Goal: Information Seeking & Learning: Check status

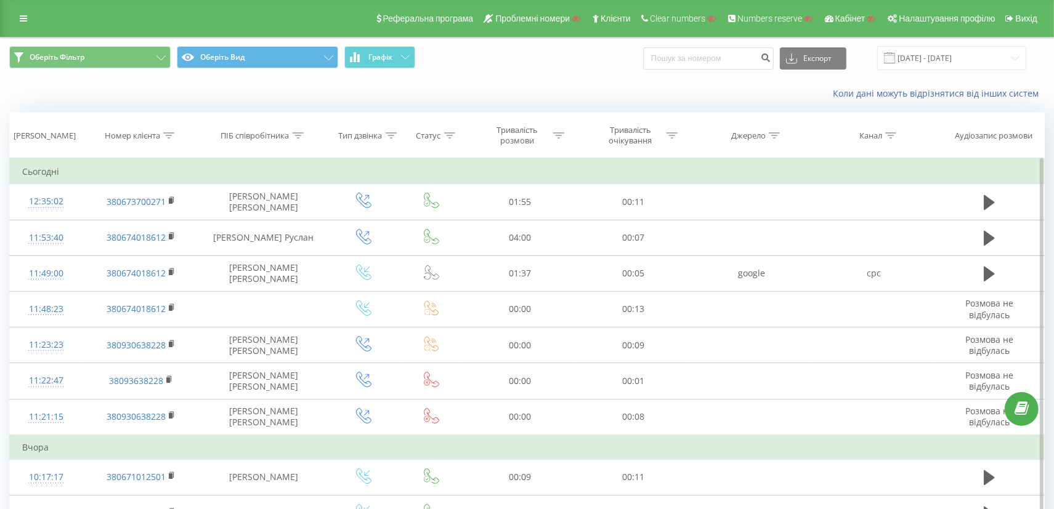
drag, startPoint x: 170, startPoint y: 130, endPoint x: 130, endPoint y: 163, distance: 51.7
click at [169, 132] on div at bounding box center [168, 136] width 11 height 10
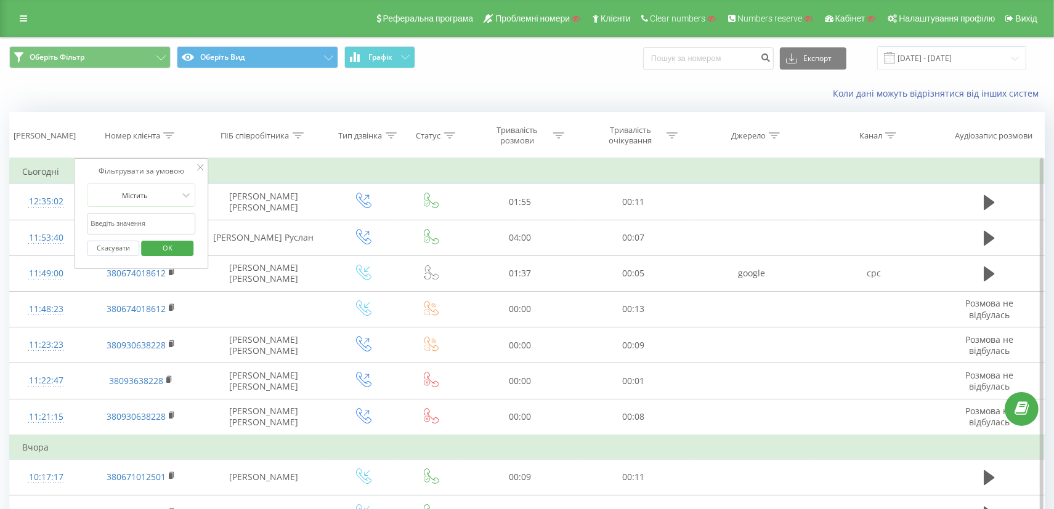
click at [131, 210] on form "Містить Скасувати OK" at bounding box center [141, 223] width 108 height 79
click at [131, 218] on input "text" at bounding box center [141, 224] width 108 height 22
paste input "380503396811"
type input "380503396811"
click at [157, 246] on span "OK" at bounding box center [167, 247] width 34 height 19
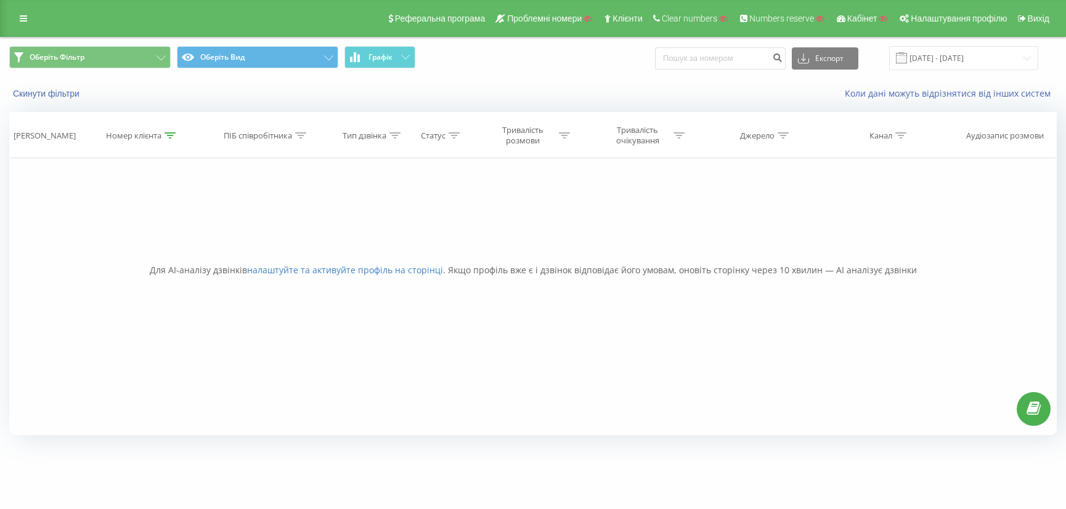
click at [165, 132] on icon at bounding box center [170, 135] width 11 height 6
click at [179, 197] on div at bounding box center [135, 196] width 87 height 12
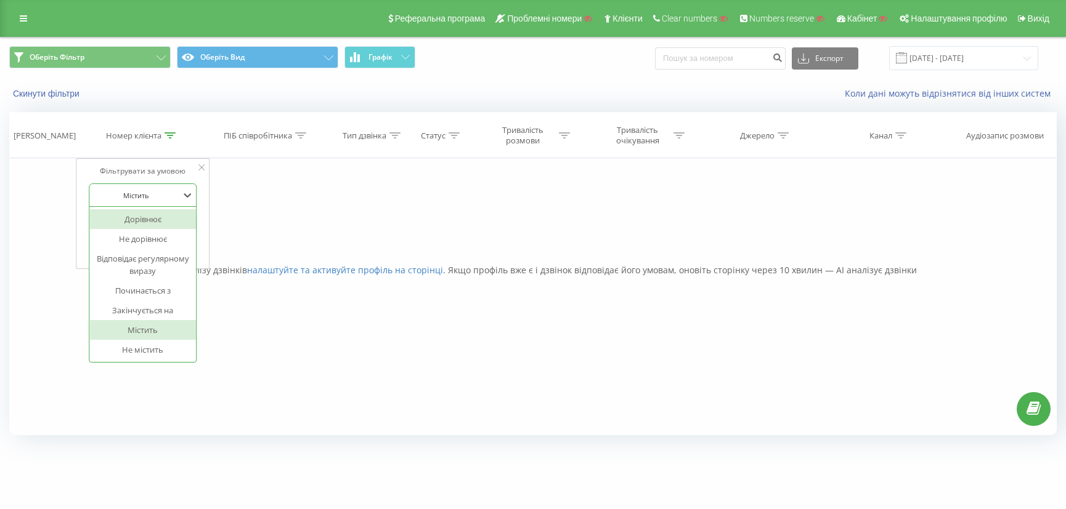
click at [174, 213] on div "Дорівнює" at bounding box center [142, 219] width 107 height 20
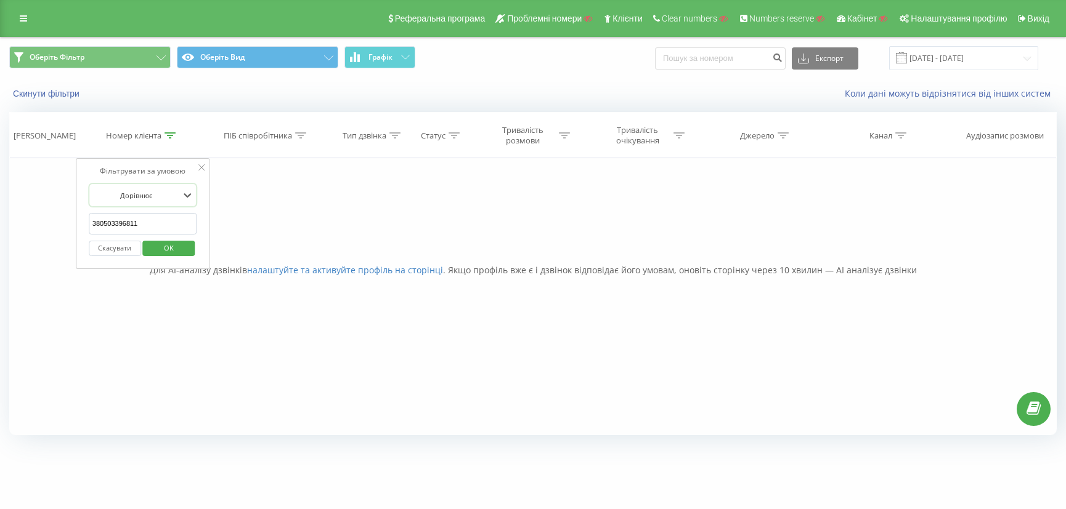
click at [170, 230] on input "380503396811" at bounding box center [143, 224] width 108 height 22
click at [170, 241] on span "OK" at bounding box center [169, 247] width 34 height 19
drag, startPoint x: 155, startPoint y: 136, endPoint x: 150, endPoint y: 147, distance: 12.1
click at [155, 136] on div "Номер клієнта" at bounding box center [133, 136] width 55 height 10
click at [110, 243] on button "Скасувати" at bounding box center [115, 248] width 52 height 15
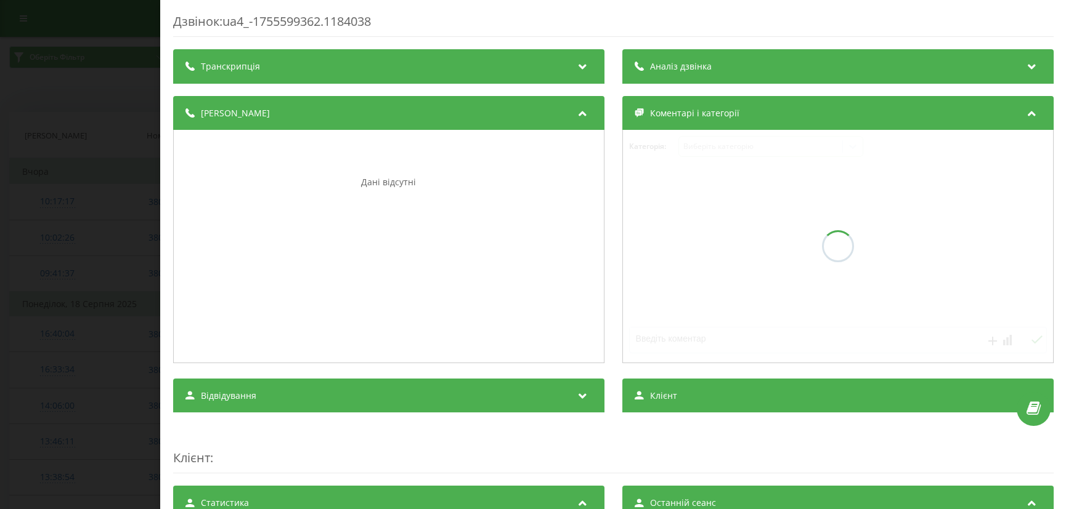
click at [273, 70] on div "Транскрипція" at bounding box center [388, 66] width 431 height 34
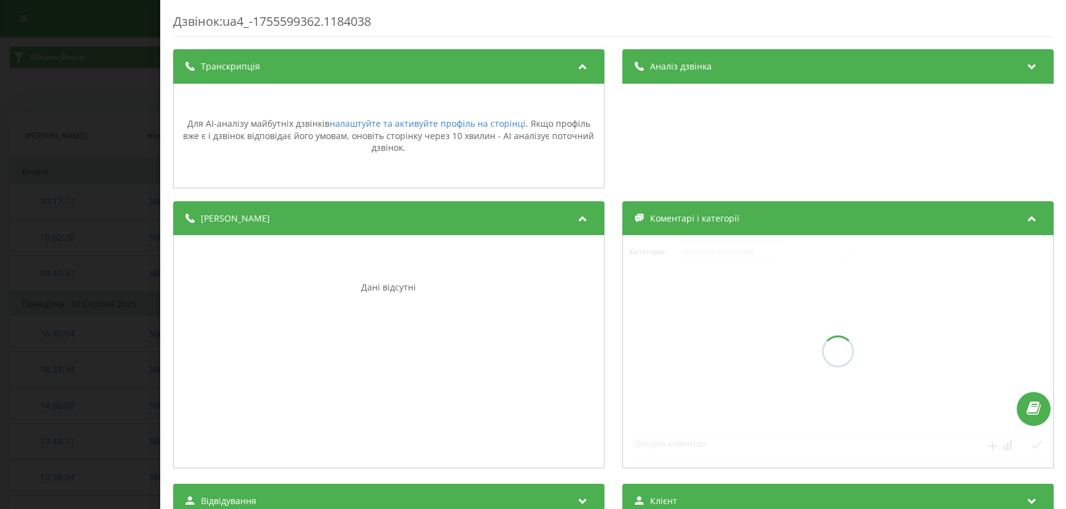
click at [273, 70] on div "Транскрипція" at bounding box center [388, 66] width 431 height 34
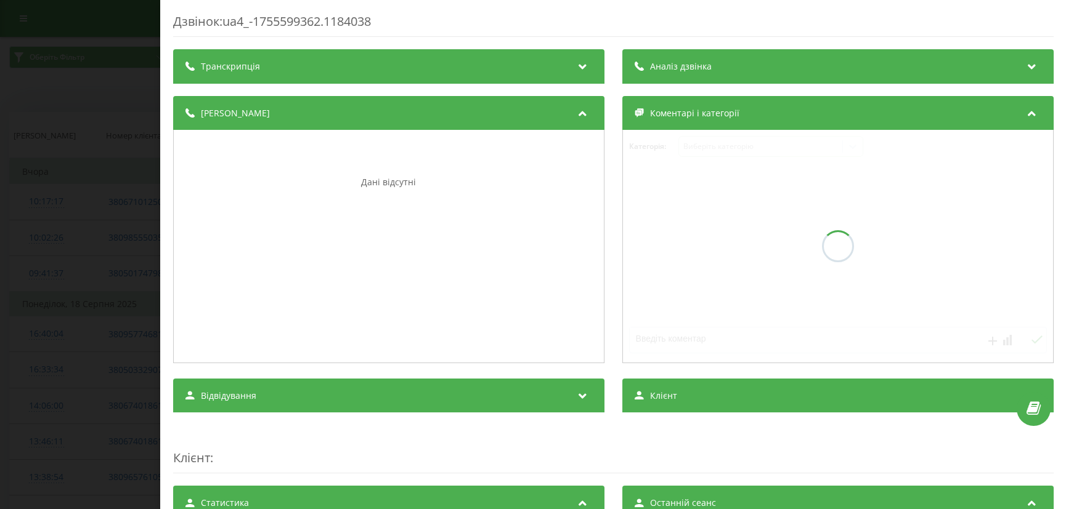
click at [403, 119] on div "Деталі дзвінка" at bounding box center [388, 113] width 431 height 34
click at [403, 118] on div "Деталі дзвінка" at bounding box center [388, 113] width 431 height 34
click at [687, 113] on span "Коментарі і категорії" at bounding box center [693, 113] width 89 height 12
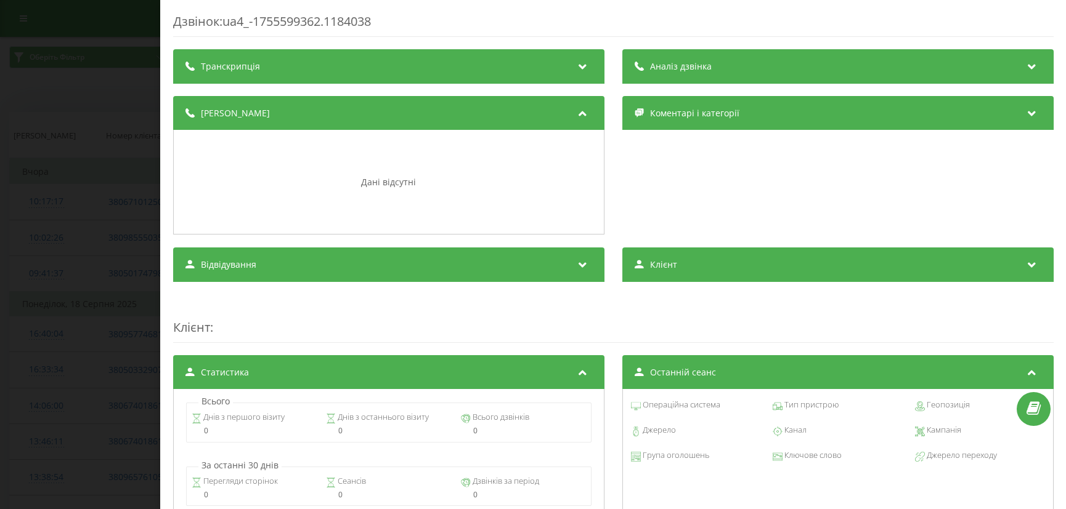
click at [687, 113] on span "Коментарі і категорії" at bounding box center [693, 113] width 89 height 12
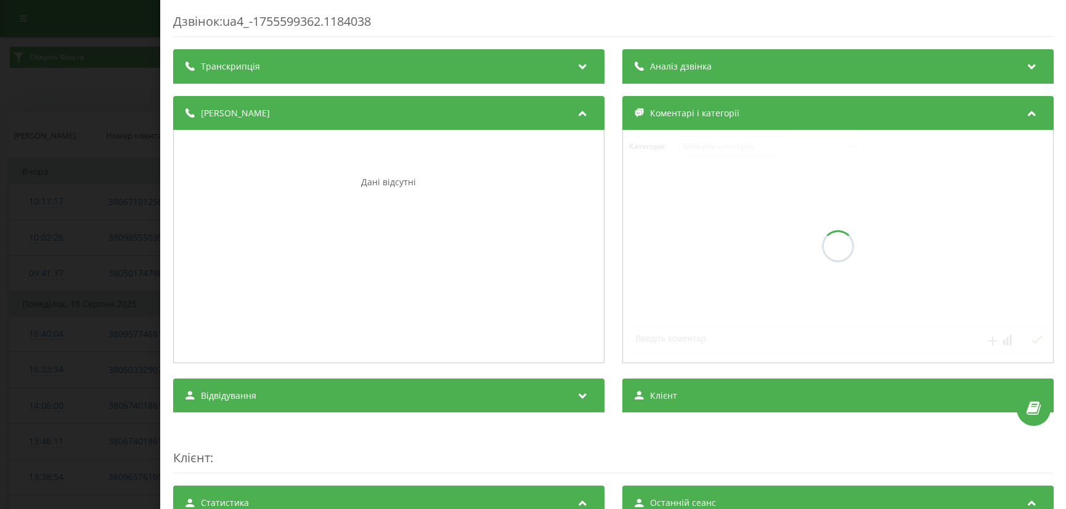
click at [344, 73] on div "Транскрипція" at bounding box center [388, 66] width 431 height 34
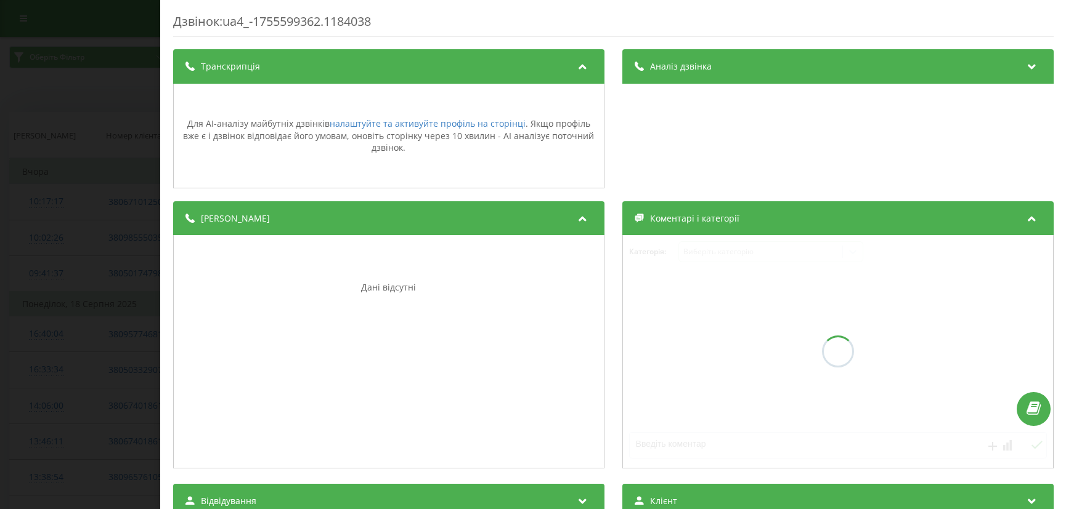
drag, startPoint x: 326, startPoint y: 201, endPoint x: 339, endPoint y: 195, distance: 13.8
click at [326, 201] on div "Деталі дзвінка" at bounding box center [388, 218] width 431 height 34
click at [673, 65] on span "Аналіз дзвінка" at bounding box center [680, 66] width 62 height 12
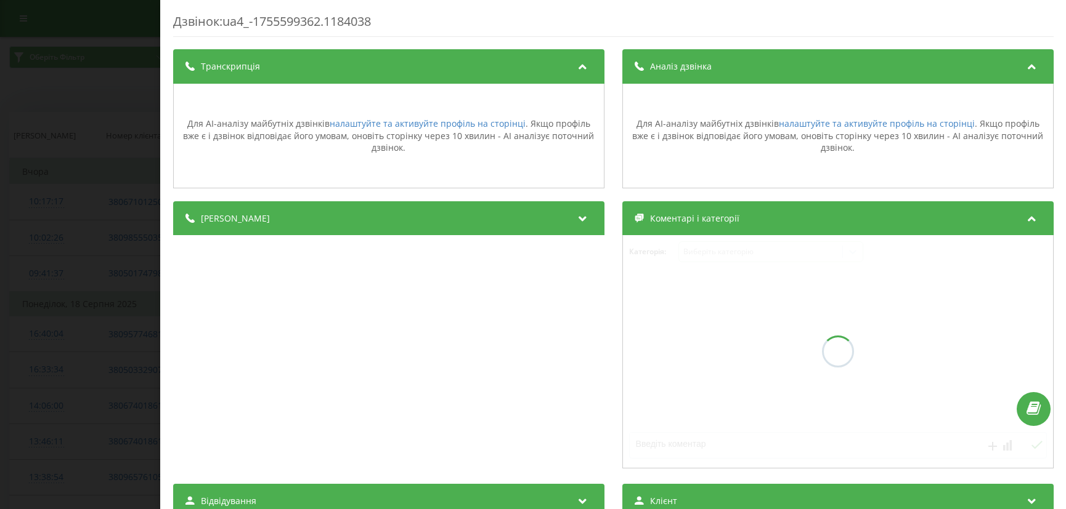
click at [683, 214] on span "Коментарі і категорії" at bounding box center [693, 219] width 89 height 12
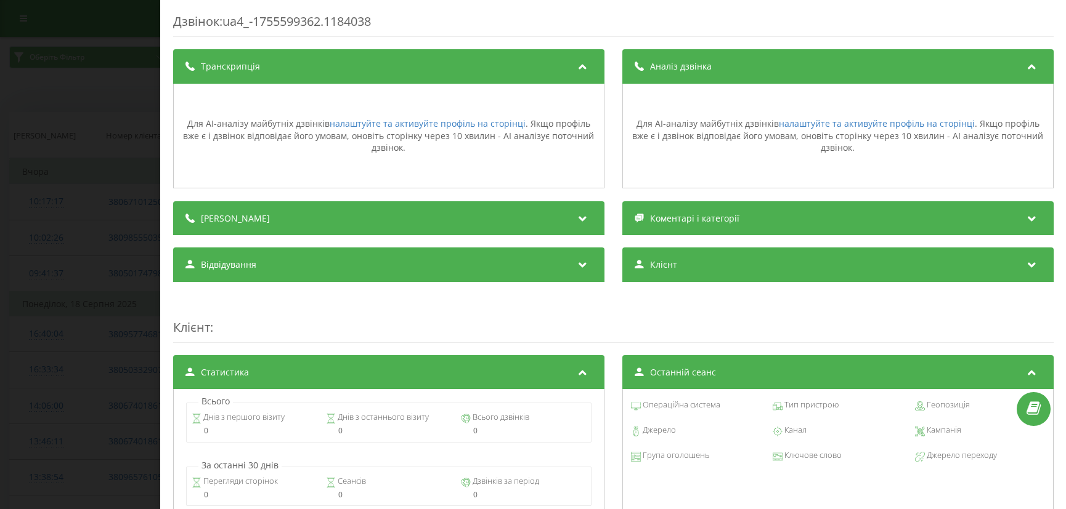
click at [462, 221] on div "Деталі дзвінка" at bounding box center [388, 218] width 431 height 34
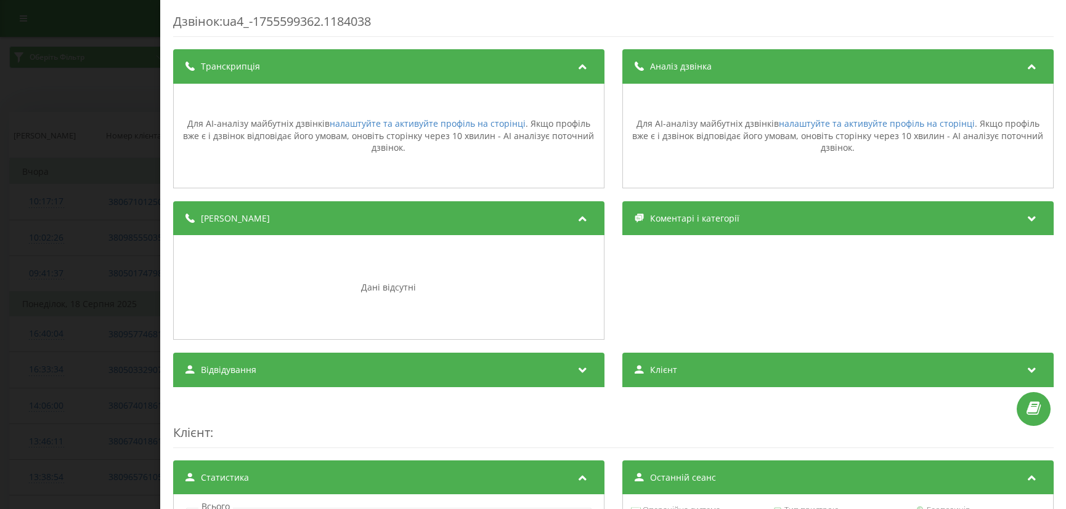
click at [687, 221] on span "Коментарі і категорії" at bounding box center [693, 219] width 89 height 12
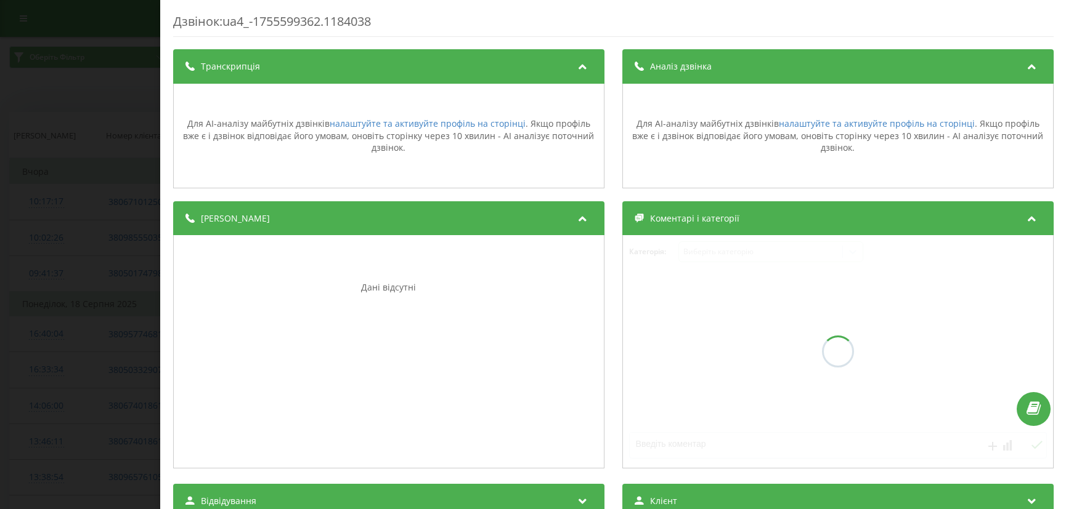
scroll to position [185, 0]
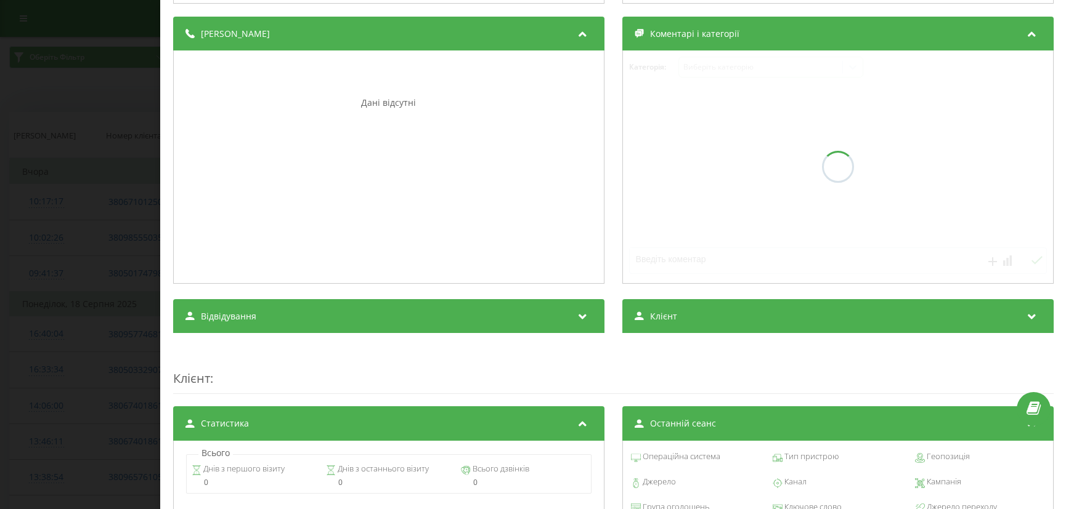
click at [457, 317] on div "Відвідування" at bounding box center [388, 316] width 431 height 34
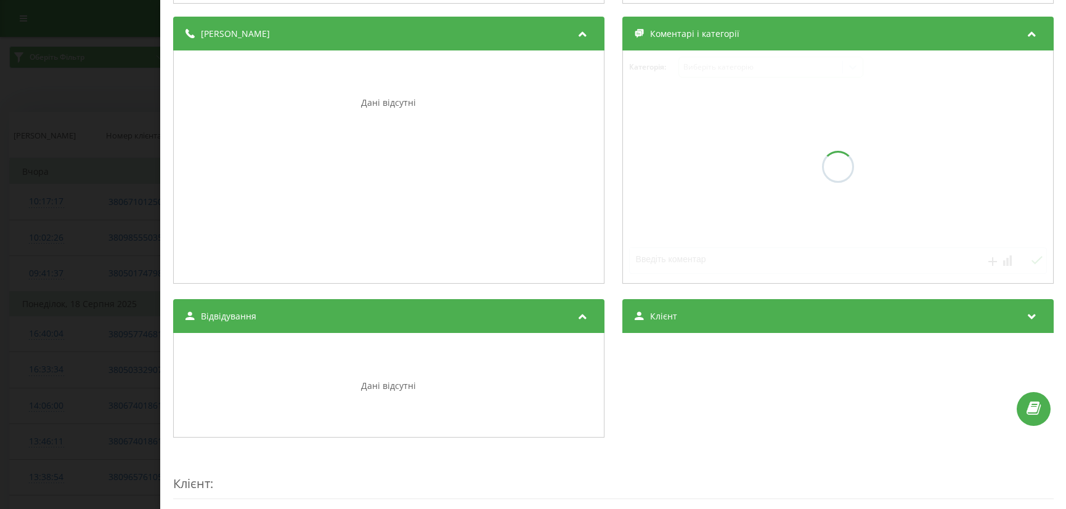
click at [660, 310] on span "Клієнт" at bounding box center [662, 316] width 27 height 12
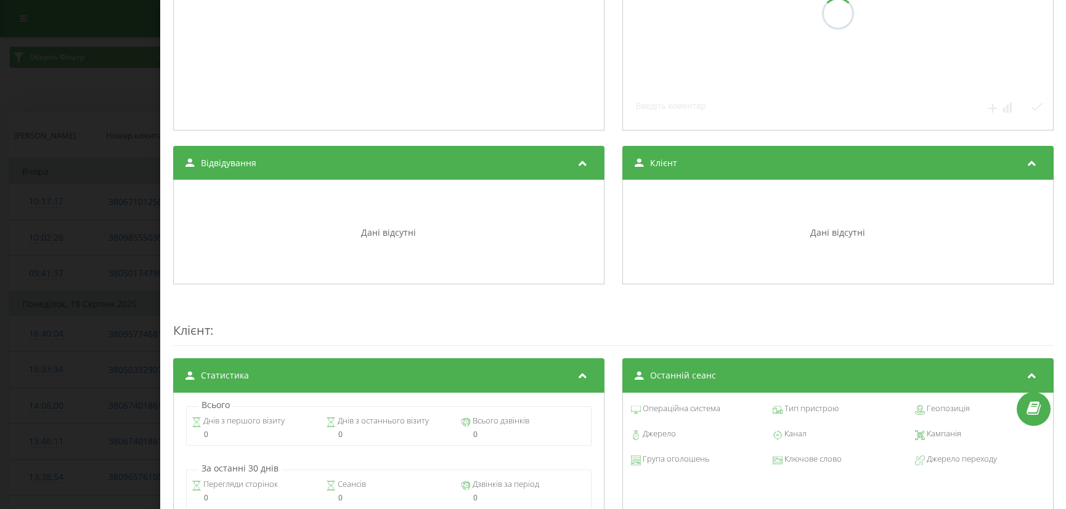
scroll to position [462, 0]
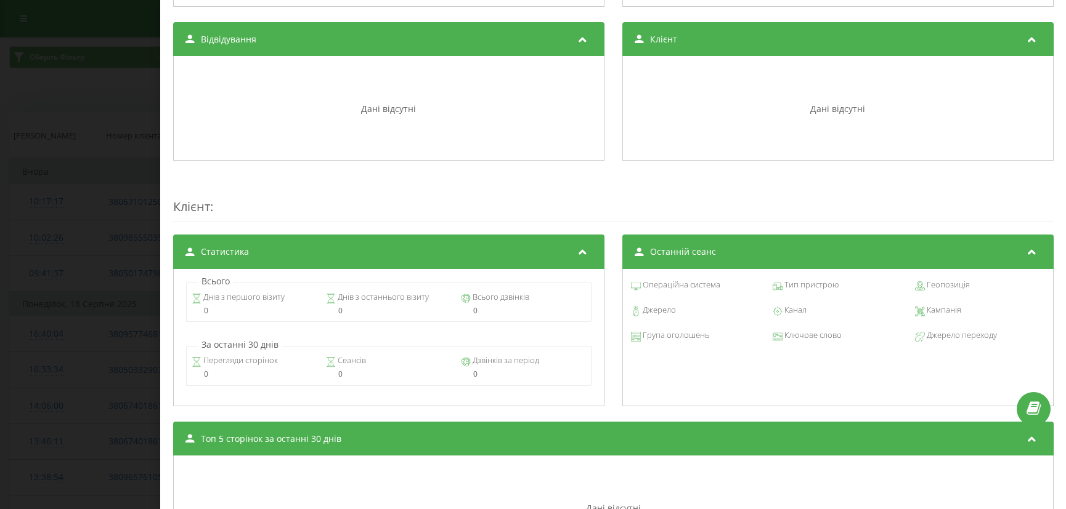
click at [453, 258] on div "Статистика" at bounding box center [388, 252] width 431 height 34
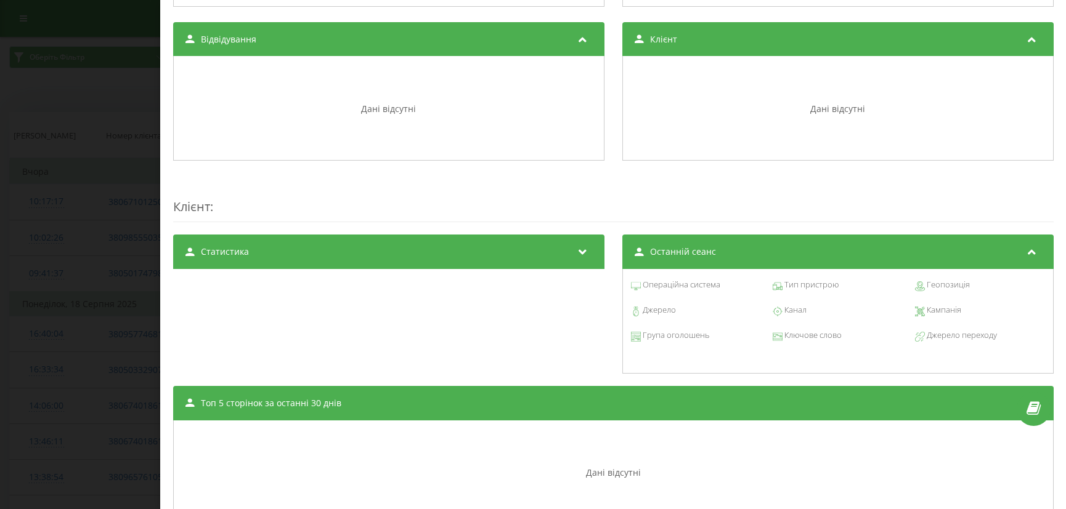
click at [453, 258] on div "Статистика" at bounding box center [388, 252] width 431 height 34
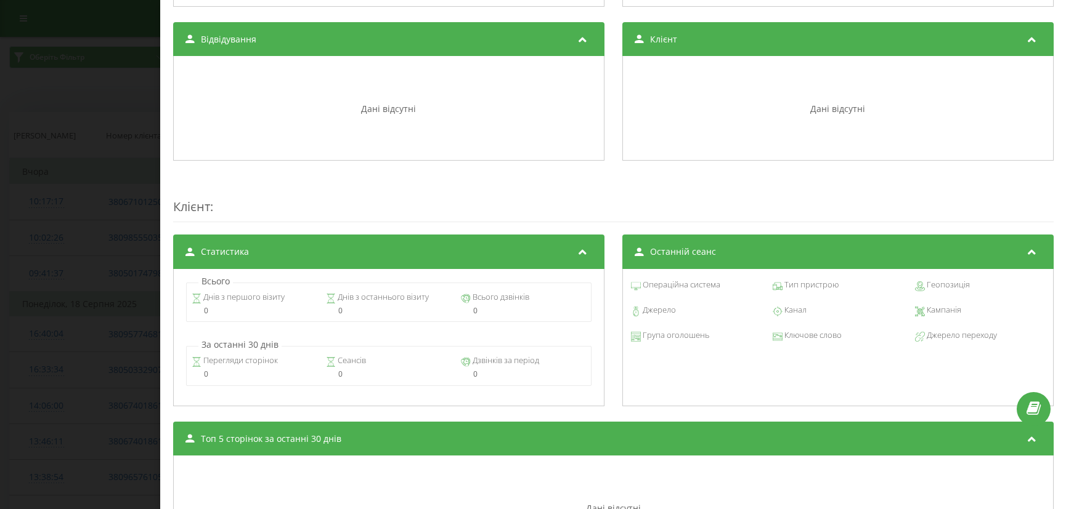
click at [681, 248] on span "Останній сеанс" at bounding box center [682, 252] width 66 height 12
click at [633, 256] on div "Останній сеанс" at bounding box center [837, 252] width 431 height 34
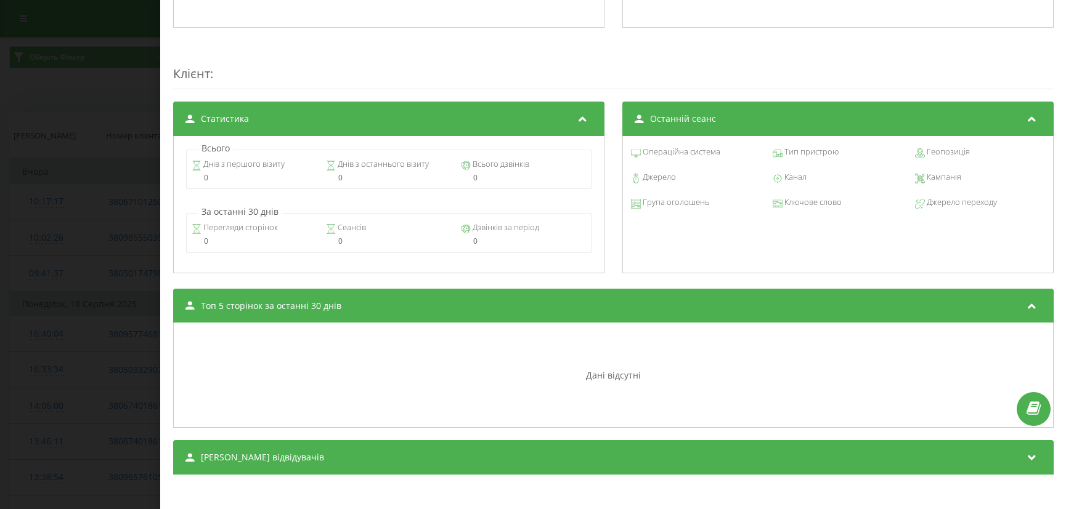
drag, startPoint x: 424, startPoint y: 318, endPoint x: 424, endPoint y: 312, distance: 6.2
click at [424, 315] on div "Топ 5 сторінок за останні 30 днів" at bounding box center [613, 306] width 880 height 34
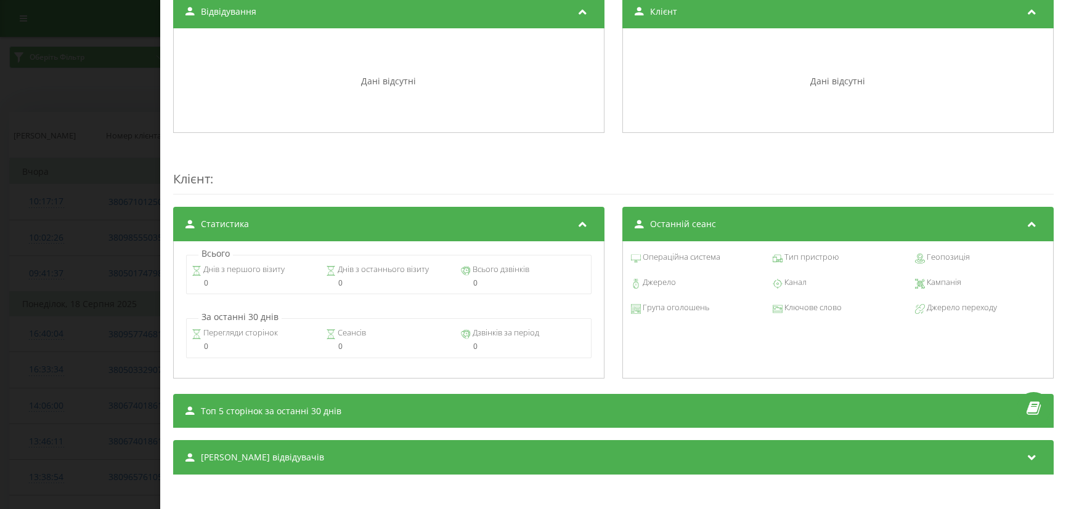
drag, startPoint x: 423, startPoint y: 444, endPoint x: 428, endPoint y: 407, distance: 36.7
click at [424, 445] on div "Сеанси відвідувачів" at bounding box center [613, 457] width 880 height 34
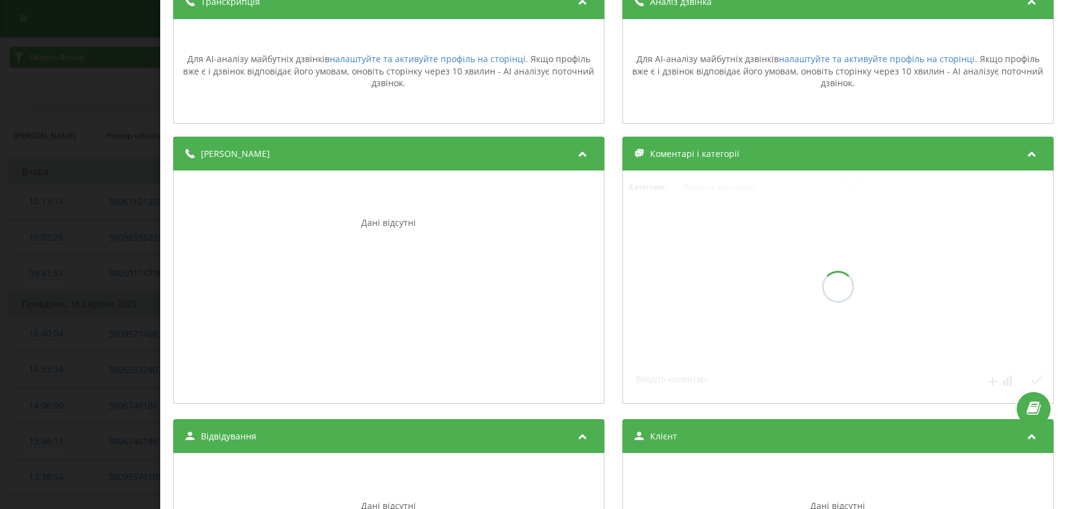
scroll to position [0, 0]
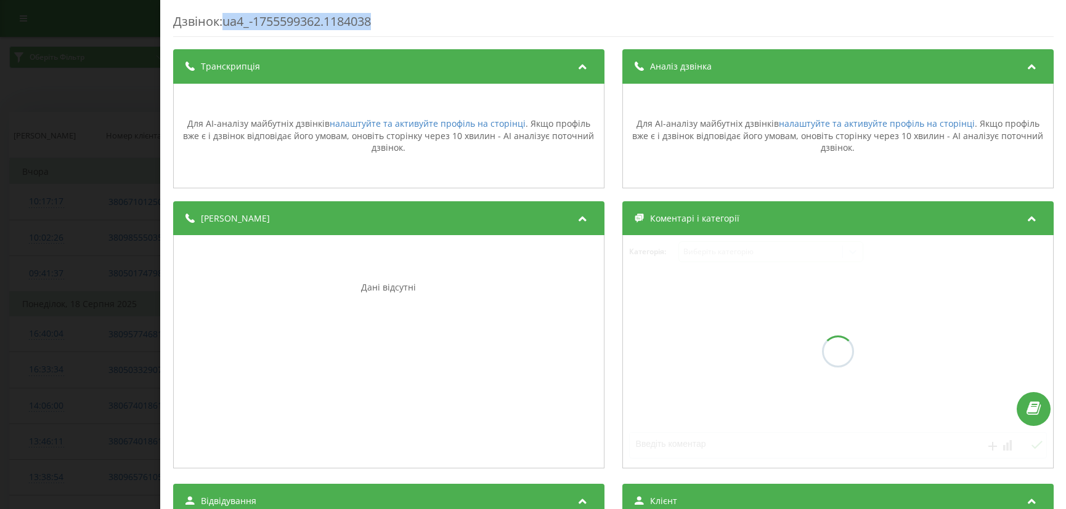
drag, startPoint x: 225, startPoint y: 25, endPoint x: 406, endPoint y: 25, distance: 180.5
click at [406, 25] on div "Дзвінок : ua4_-1755599362.1184038" at bounding box center [613, 25] width 880 height 24
copy div "ua4_-1755599362.1184038"
click at [99, 92] on div "Дзвінок : ua4_-1755599362.1184038 Транскрипція Для AI-аналізу майбутніх дзвінкі…" at bounding box center [533, 254] width 1066 height 509
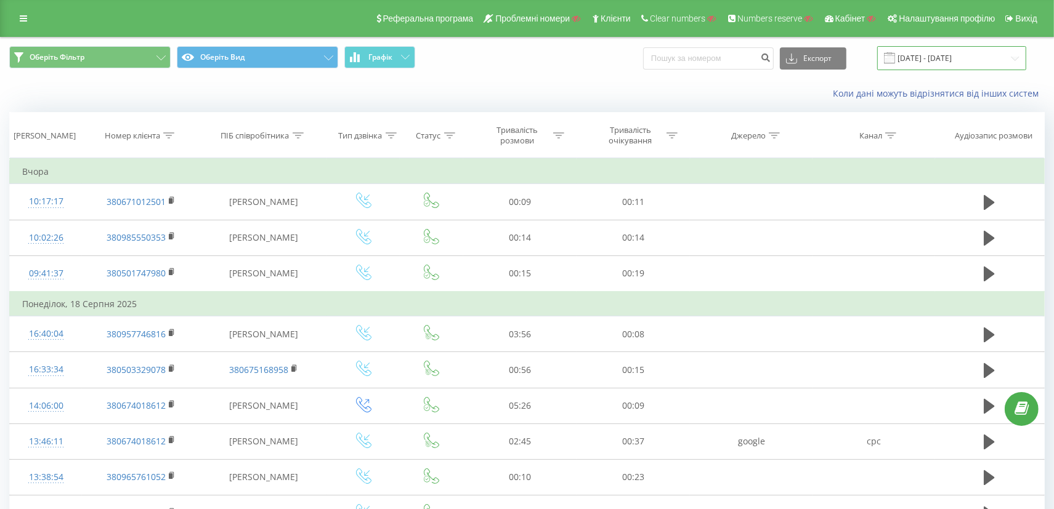
drag, startPoint x: 945, startPoint y: 51, endPoint x: 932, endPoint y: 54, distance: 13.5
click at [945, 49] on input "19.07.2025 - 19.08.2025" at bounding box center [951, 58] width 149 height 24
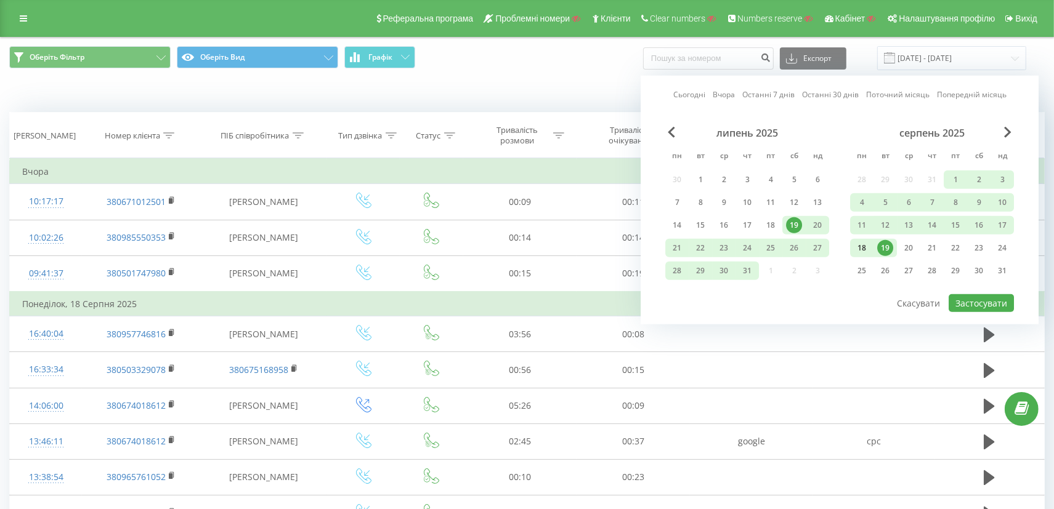
click at [877, 240] on div "19" at bounding box center [885, 248] width 23 height 18
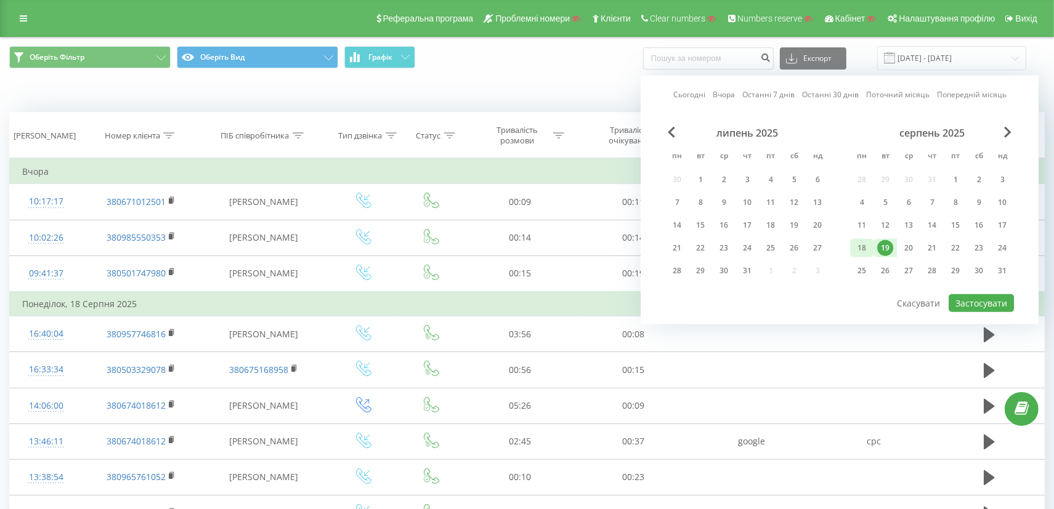
click at [872, 241] on div "18" at bounding box center [861, 248] width 23 height 18
click at [869, 244] on div "18" at bounding box center [862, 248] width 16 height 16
click at [978, 294] on button "Застосувати" at bounding box center [981, 303] width 65 height 18
type input "18.08.2025 - 18.08.2025"
